Goal: Register for event/course

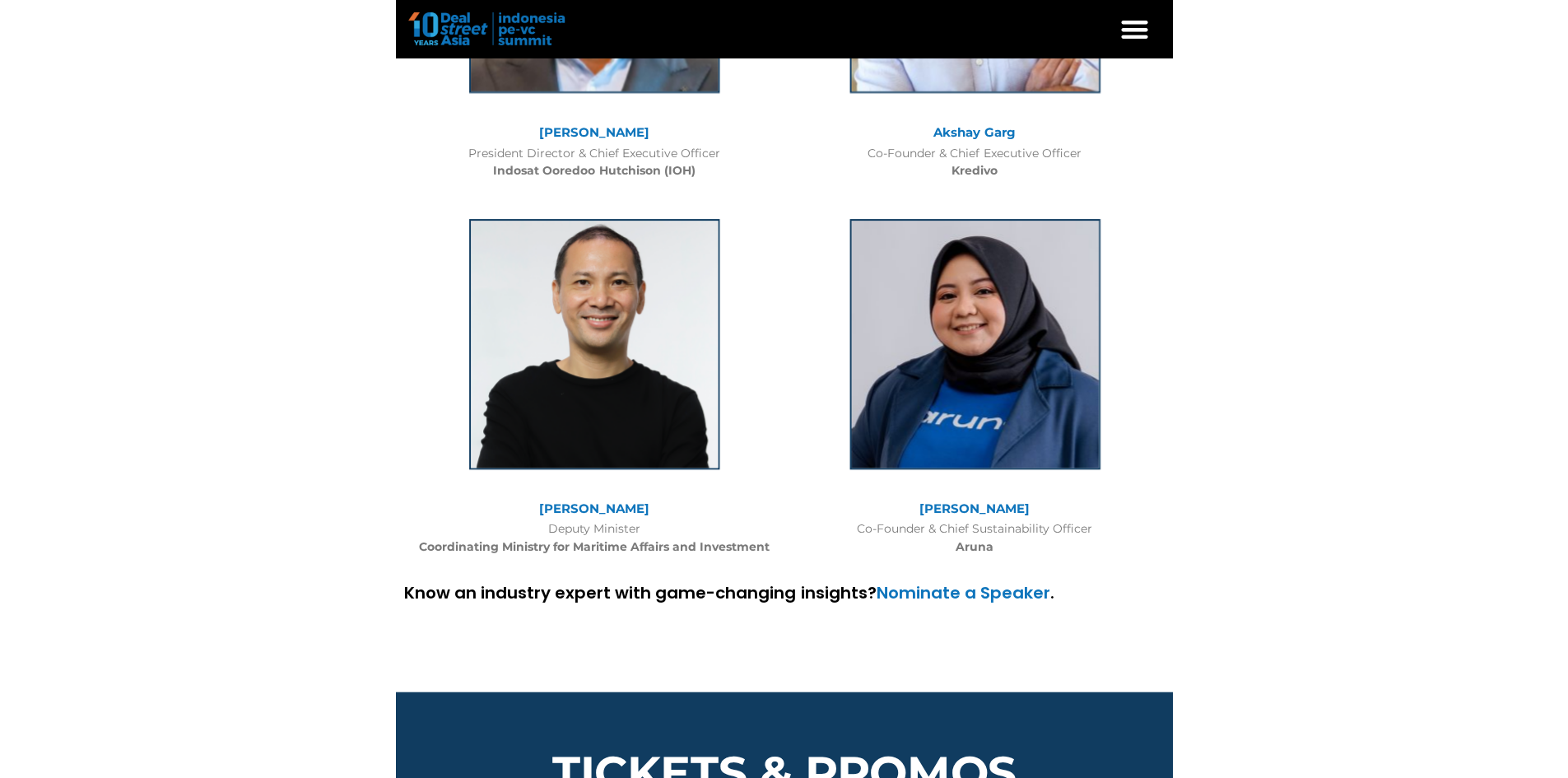
scroll to position [7994, 0]
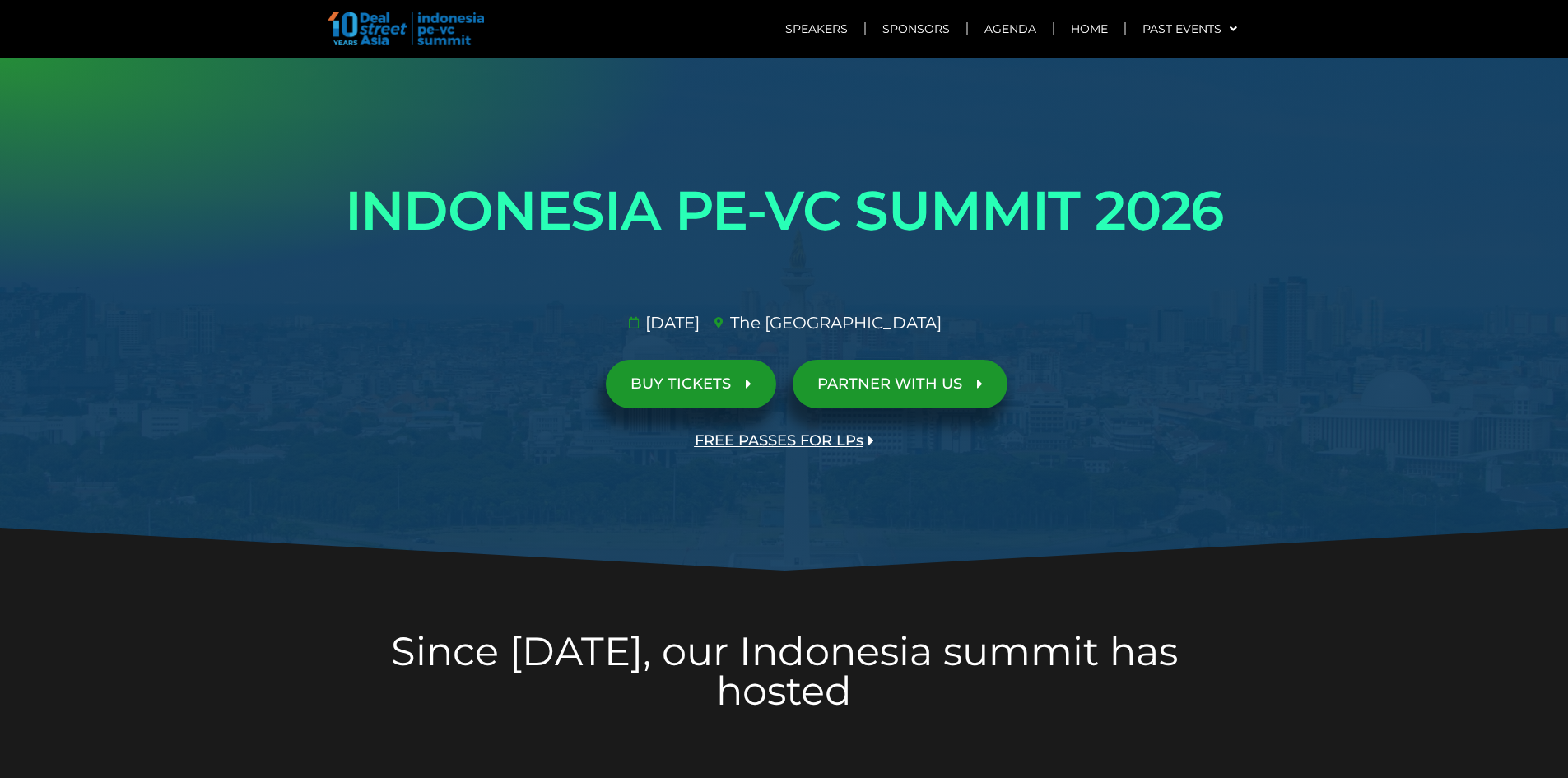
click at [720, 391] on span "BUY TICKETS" at bounding box center [680, 384] width 101 height 16
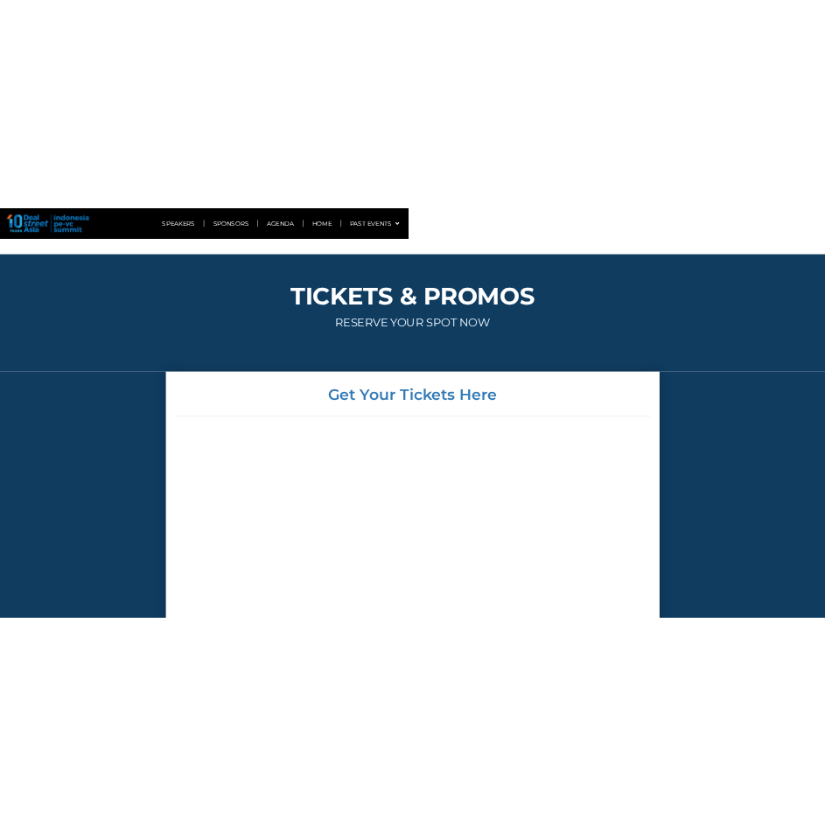
scroll to position [5743, 0]
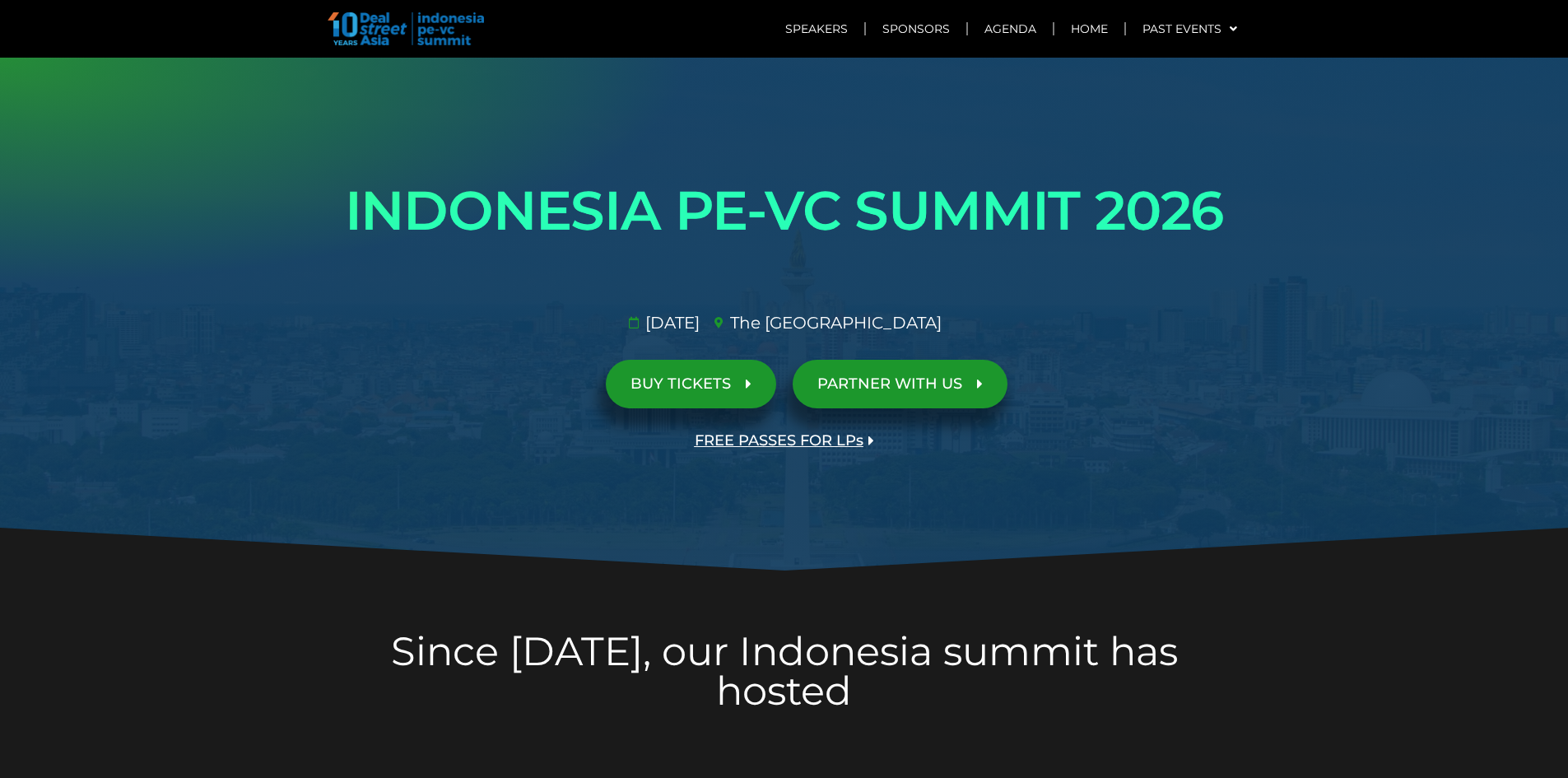
scroll to position [3793, 0]
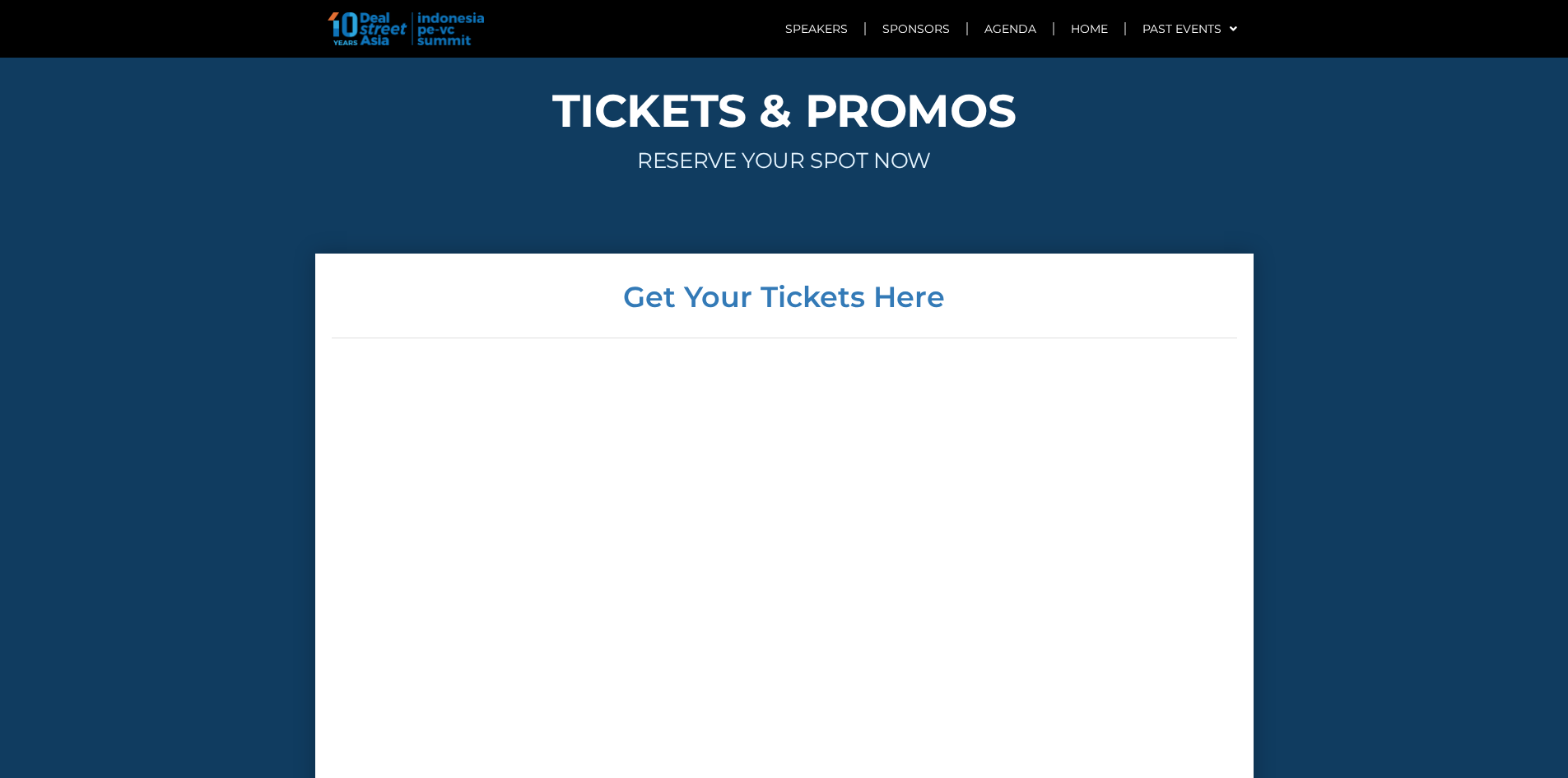
click at [1287, 136] on section "TICKETS & PROMOS RESERVE YOUR SPOT NOW" at bounding box center [784, 141] width 1568 height 223
click at [810, 30] on link "Speakers" at bounding box center [816, 29] width 96 height 38
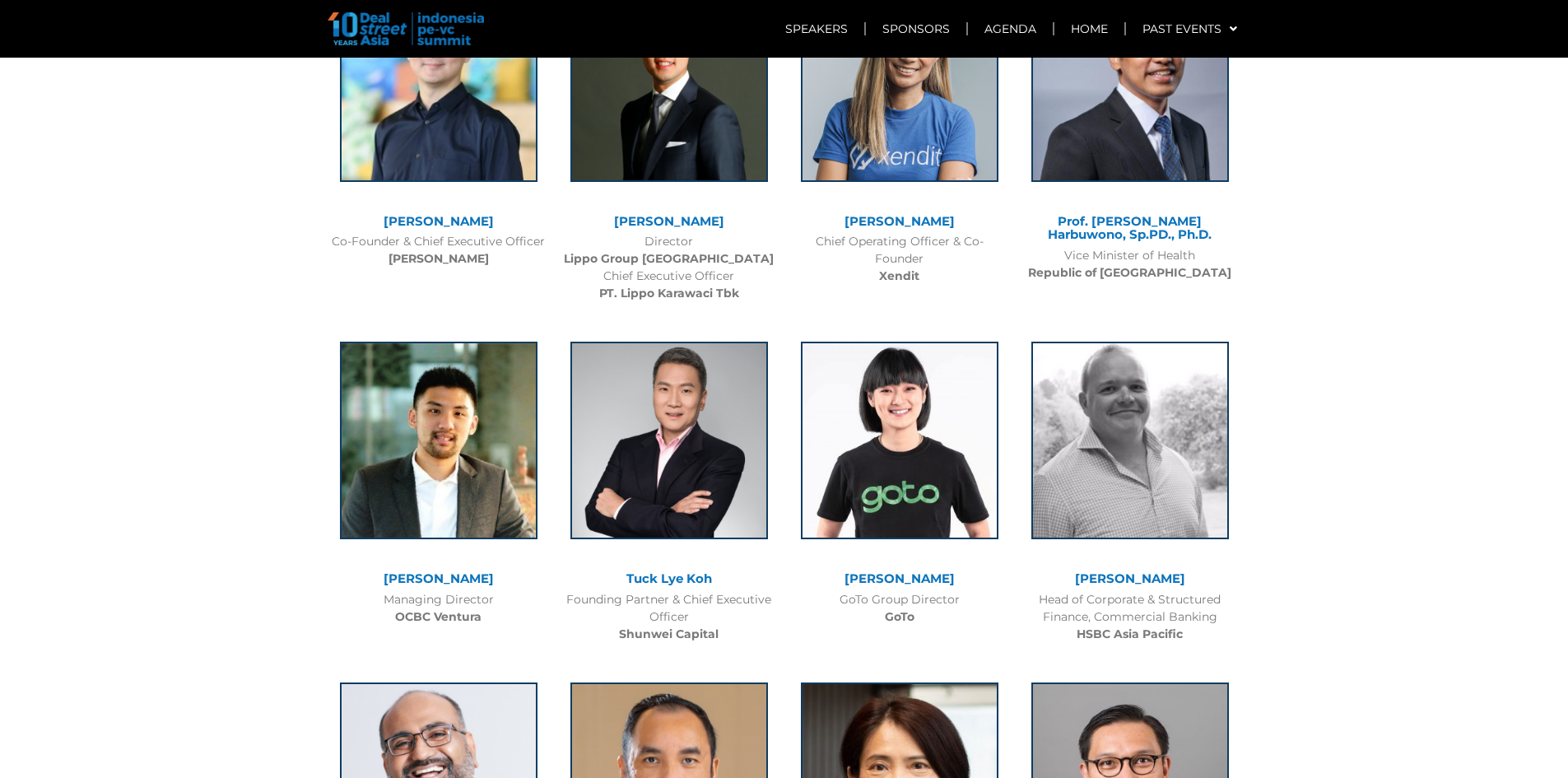
scroll to position [4141, 0]
